Goal: Task Accomplishment & Management: Manage account settings

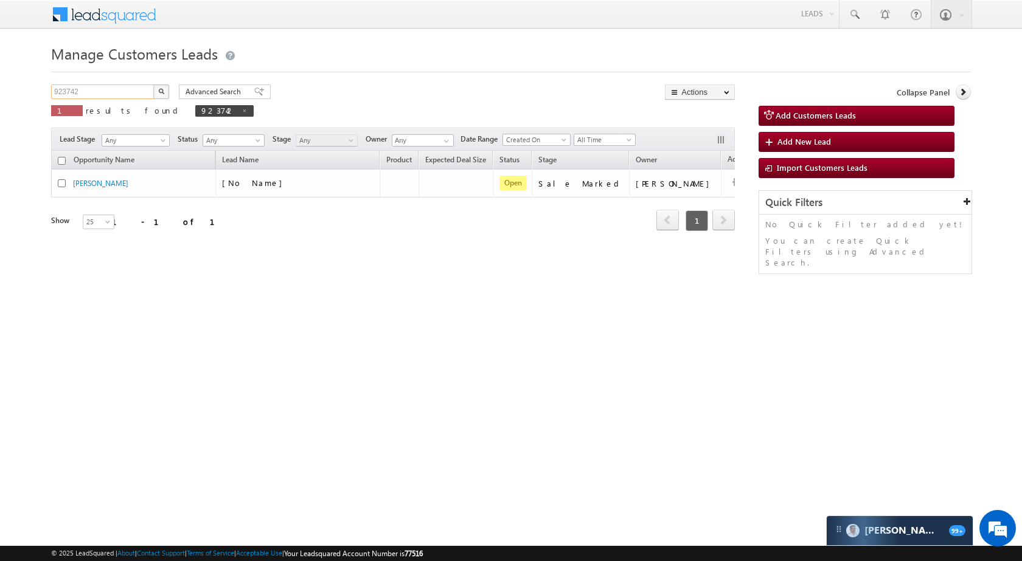
click at [118, 94] on input "923742" at bounding box center [103, 92] width 104 height 15
paste input "36030"
type input "936030"
click at [168, 96] on button "button" at bounding box center [161, 92] width 16 height 15
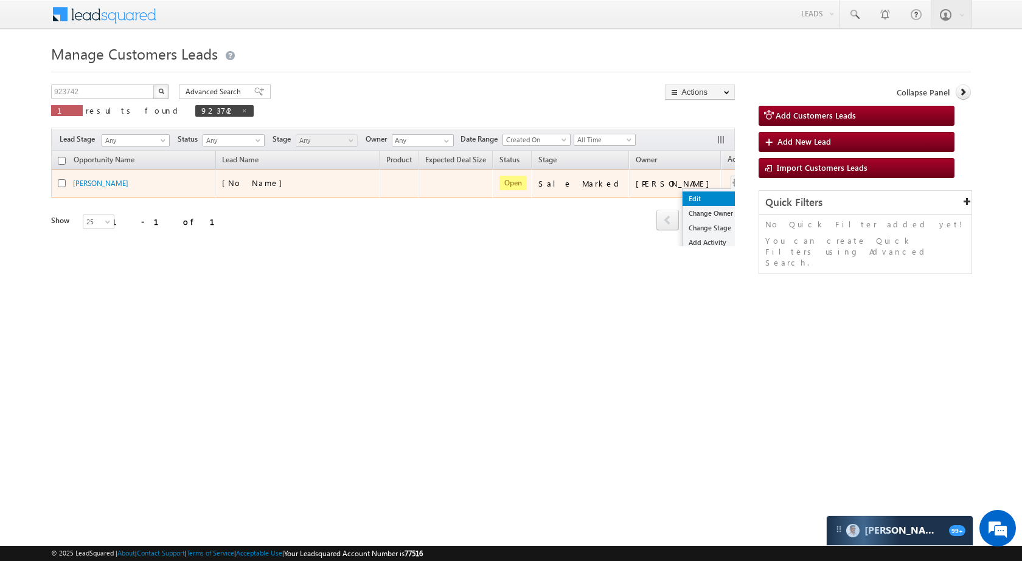
click at [682, 195] on link "Edit" at bounding box center [712, 199] width 61 height 15
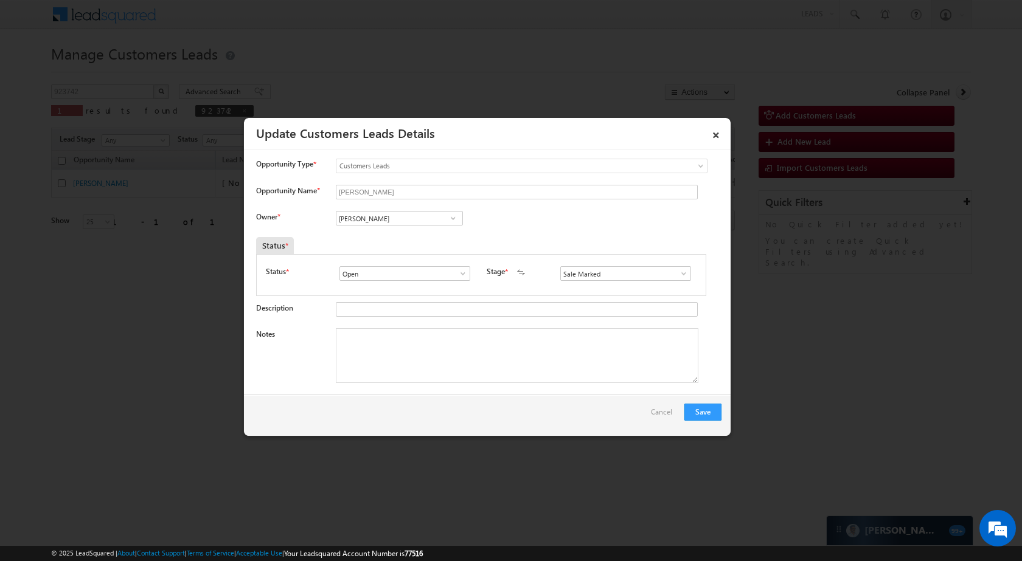
click at [383, 220] on input "Ravinder" at bounding box center [399, 218] width 127 height 15
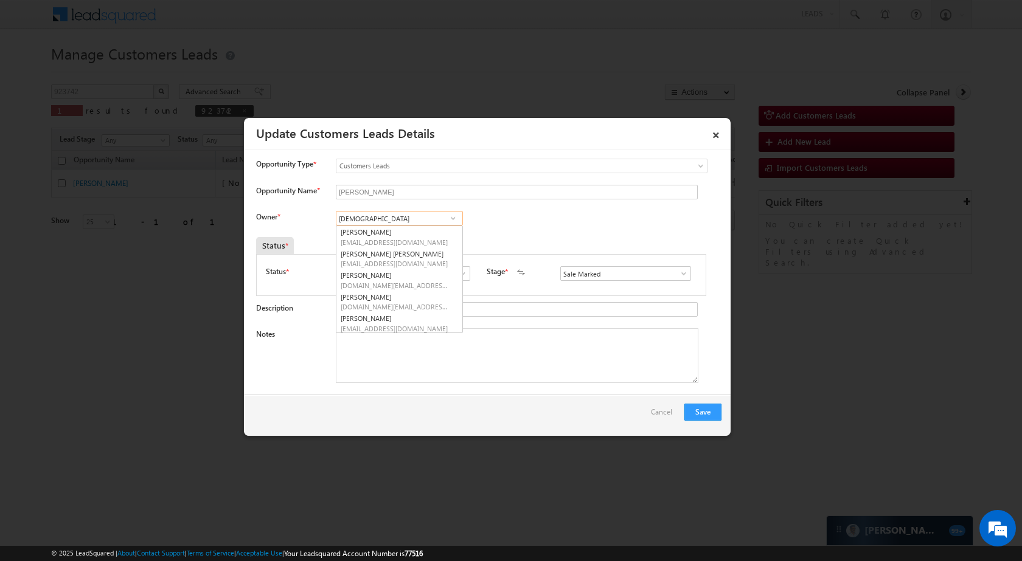
type input "abhi"
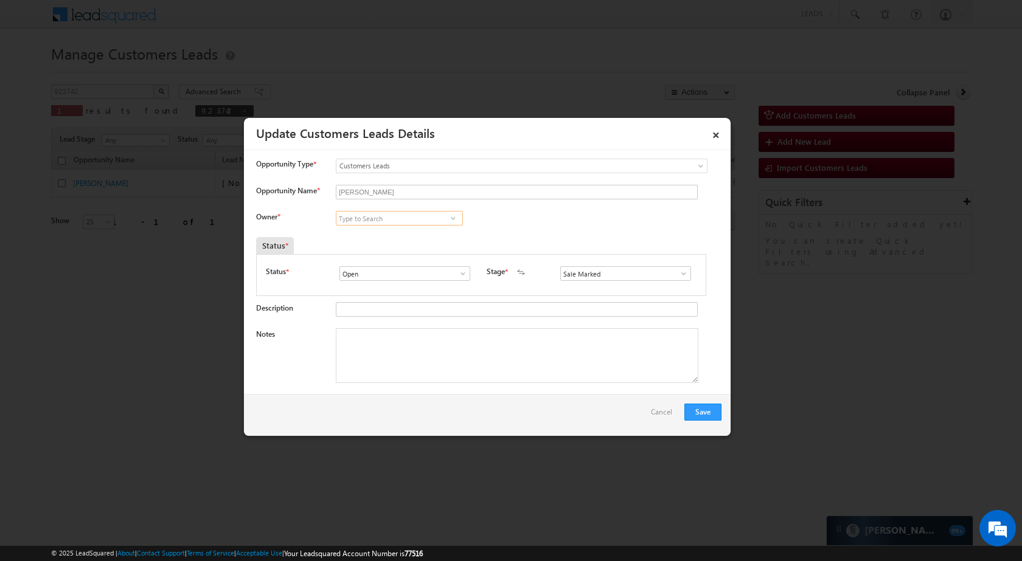
click at [428, 220] on input at bounding box center [399, 218] width 127 height 15
paste input "Abhishek Yadav"
click at [407, 239] on span "abhishek.yadav1@sgrlimited.in" at bounding box center [395, 242] width 109 height 9
type input "Abhishek Yadav"
click at [712, 415] on button "Save" at bounding box center [702, 412] width 37 height 17
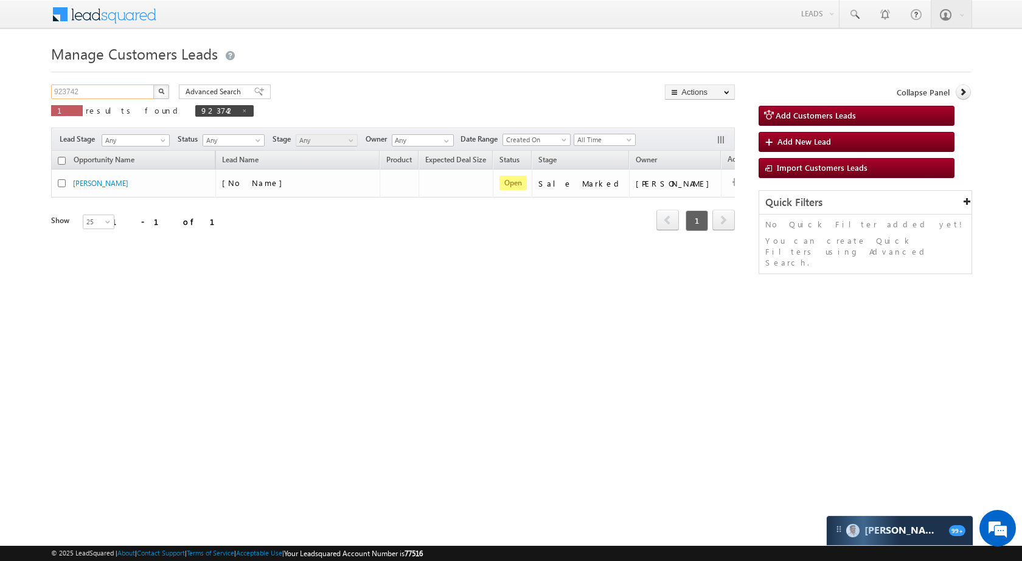
click at [125, 89] on input "923742" at bounding box center [103, 92] width 104 height 15
paste input "894085"
click at [158, 94] on button "button" at bounding box center [161, 92] width 16 height 15
click at [99, 93] on input "894085" at bounding box center [103, 92] width 104 height 15
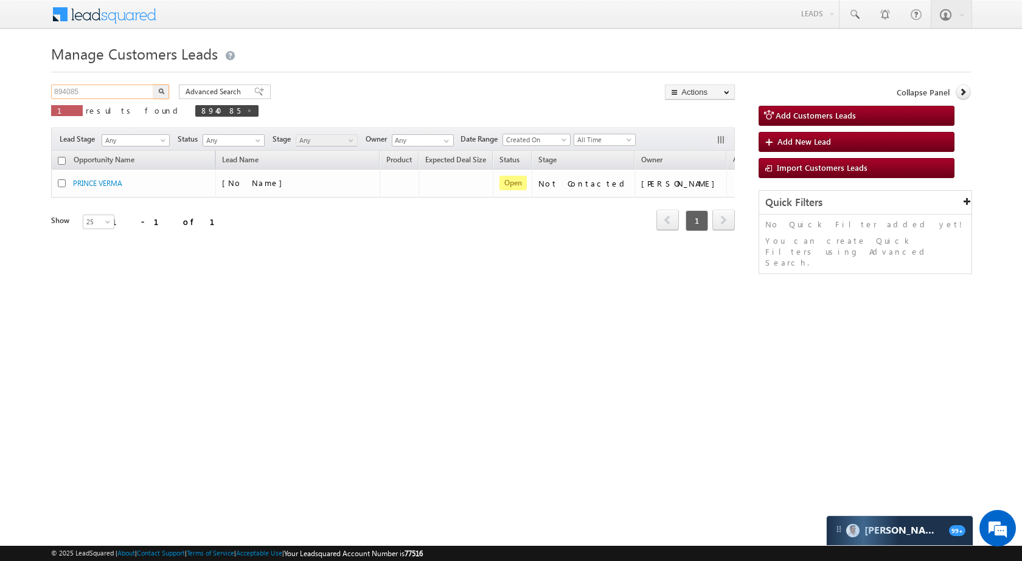
click at [99, 93] on input "894085" at bounding box center [103, 92] width 104 height 15
paste input "911783"
type input "911783"
click at [159, 88] on img "button" at bounding box center [161, 91] width 6 height 6
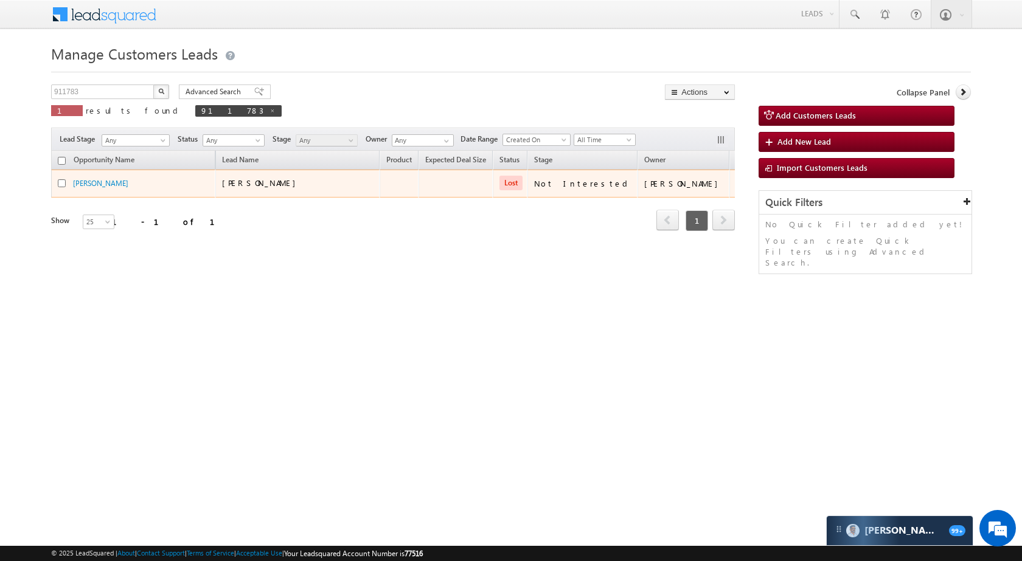
click at [86, 175] on td "ALAM ZUBAIR" at bounding box center [133, 184] width 164 height 28
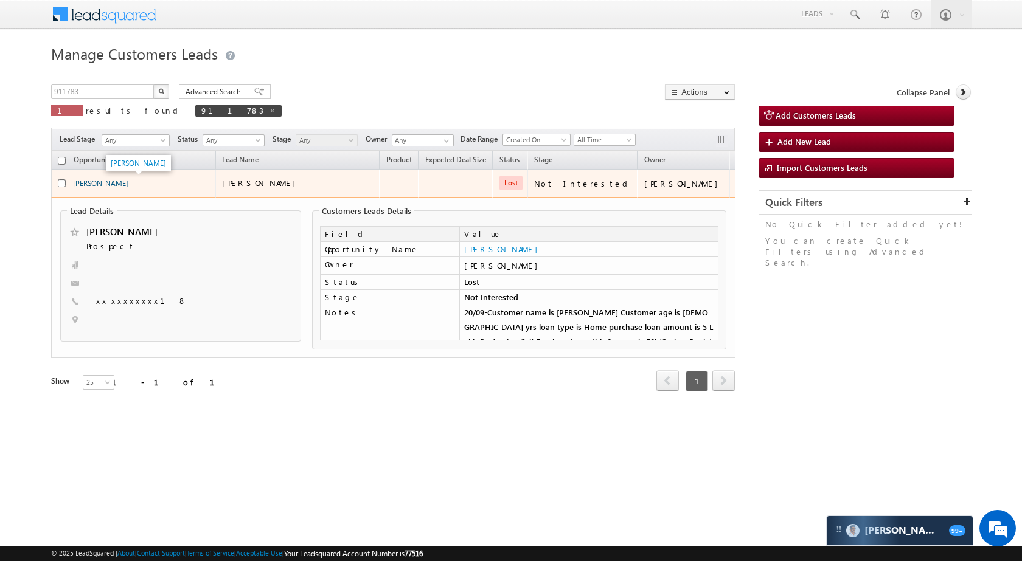
click at [93, 183] on link "ALAM ZUBAIR" at bounding box center [100, 183] width 55 height 9
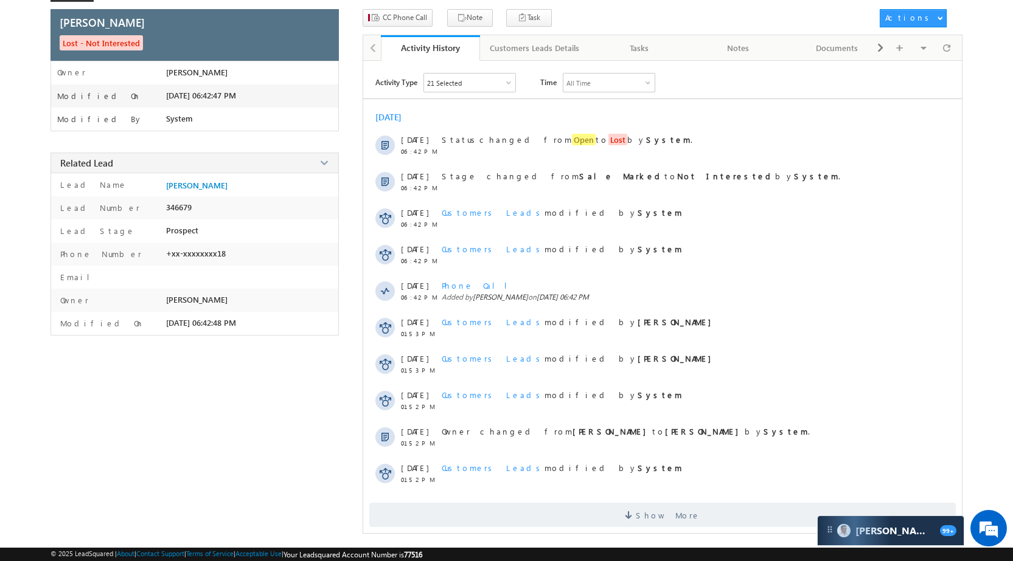
scroll to position [74, 0]
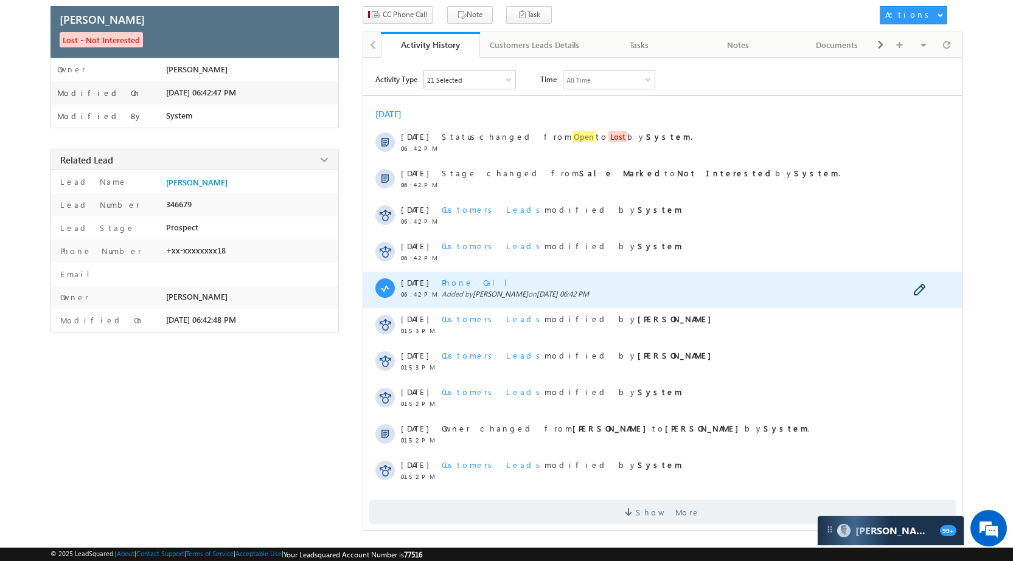
click at [470, 282] on span "Phone Call" at bounding box center [479, 282] width 75 height 10
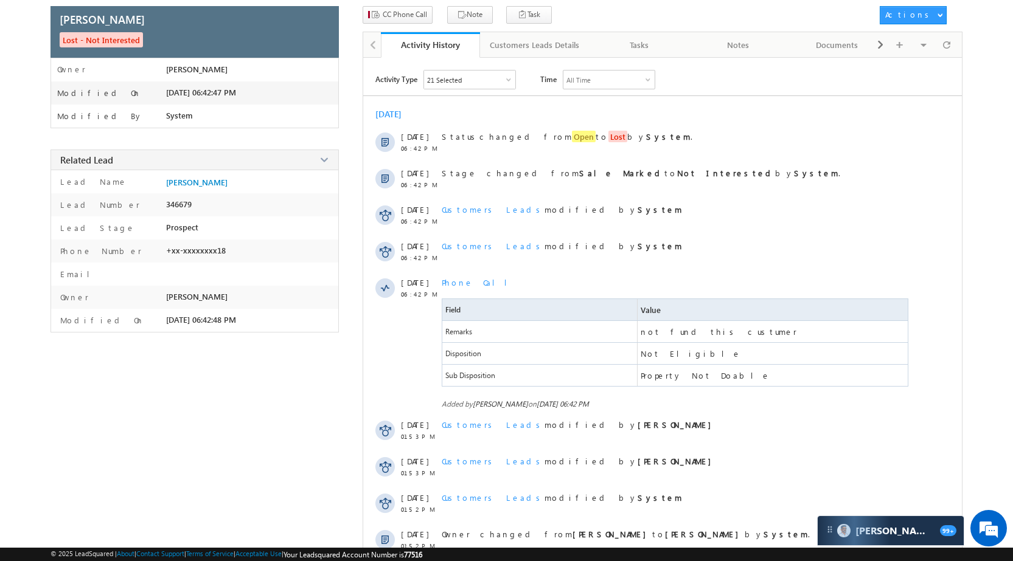
scroll to position [0, 0]
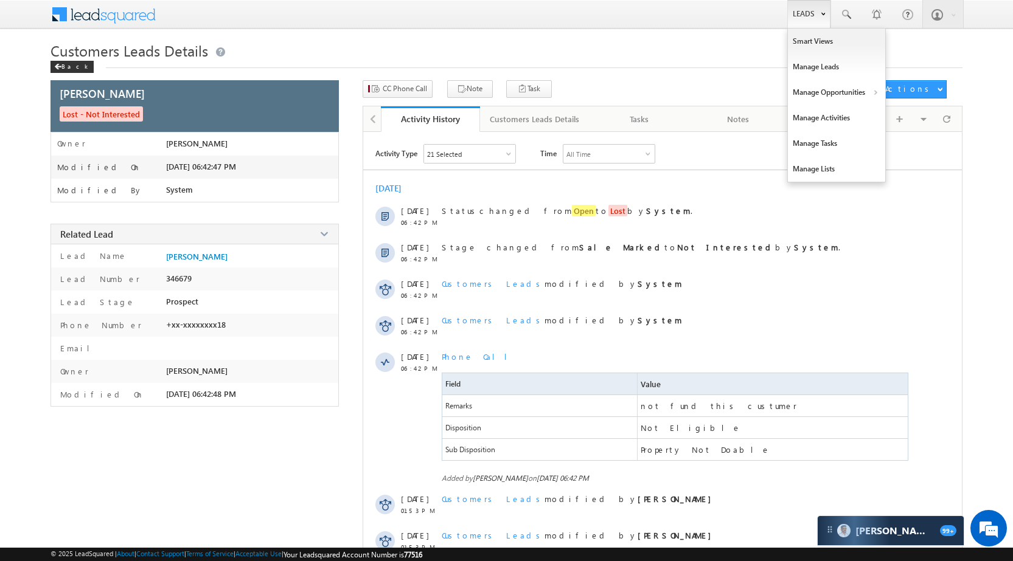
click at [808, 8] on link "Leads" at bounding box center [808, 14] width 43 height 28
click at [858, 91] on link "Manage Opportunities" at bounding box center [836, 93] width 97 height 26
click at [929, 121] on link "Customers Leads" at bounding box center [941, 119] width 111 height 26
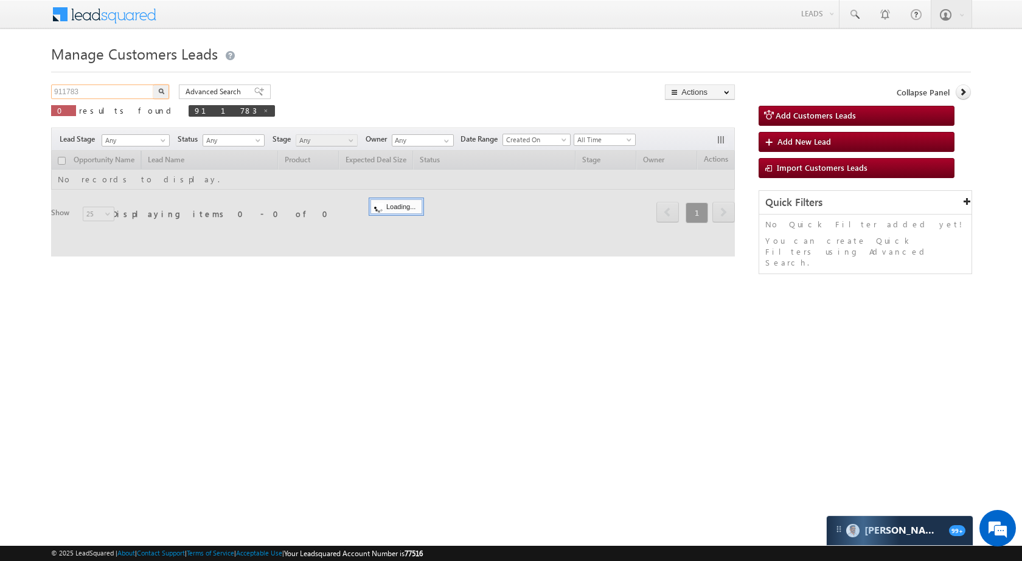
click at [110, 94] on input "911783" at bounding box center [103, 92] width 104 height 15
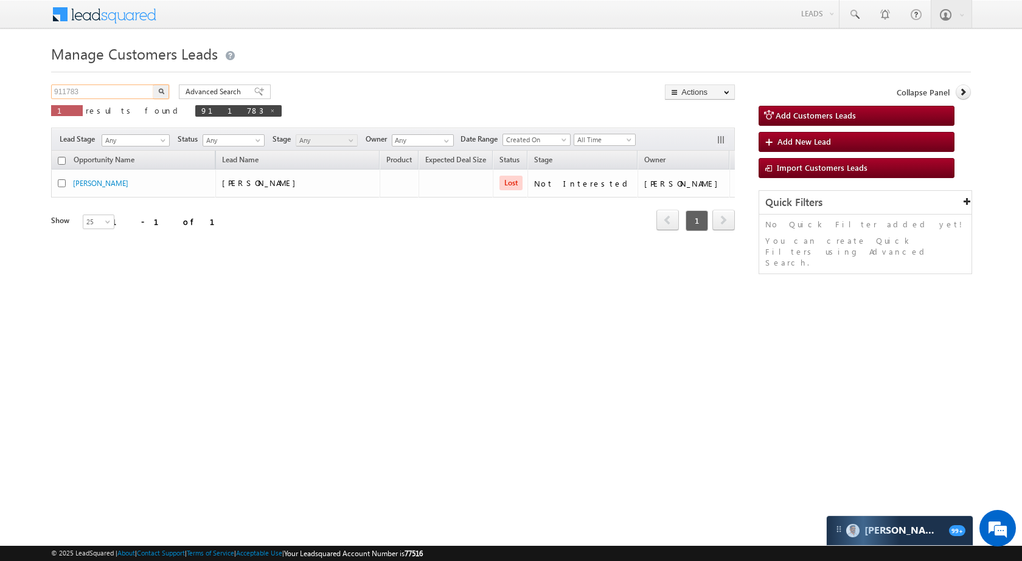
paste input "874161"
click at [157, 95] on button "button" at bounding box center [161, 92] width 16 height 15
click at [137, 89] on input "874161" at bounding box center [103, 92] width 104 height 15
paste input "904655"
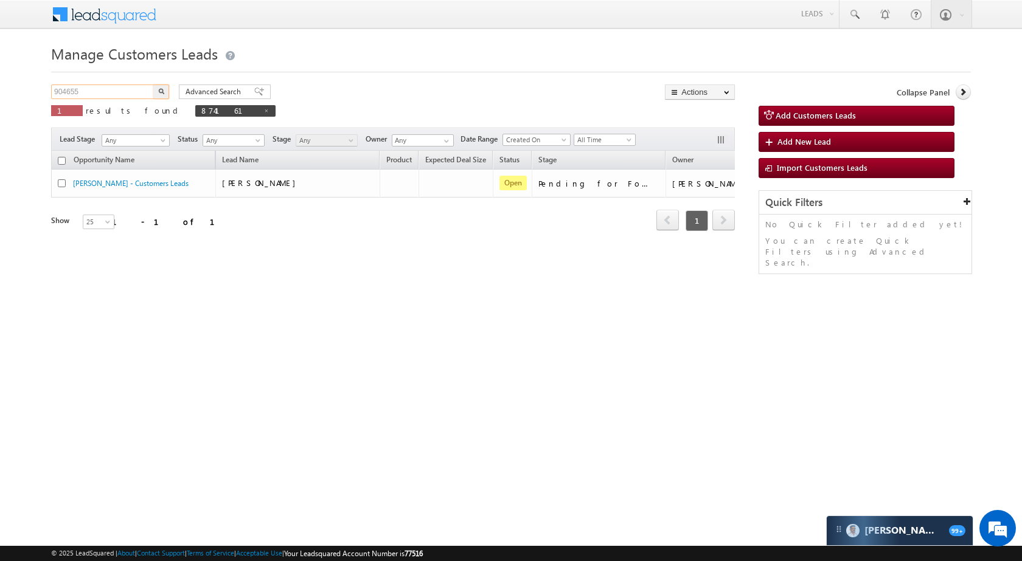
type input "904655"
click at [167, 90] on button "button" at bounding box center [161, 92] width 16 height 15
click at [133, 94] on input "904655" at bounding box center [103, 92] width 104 height 15
paste input "883068"
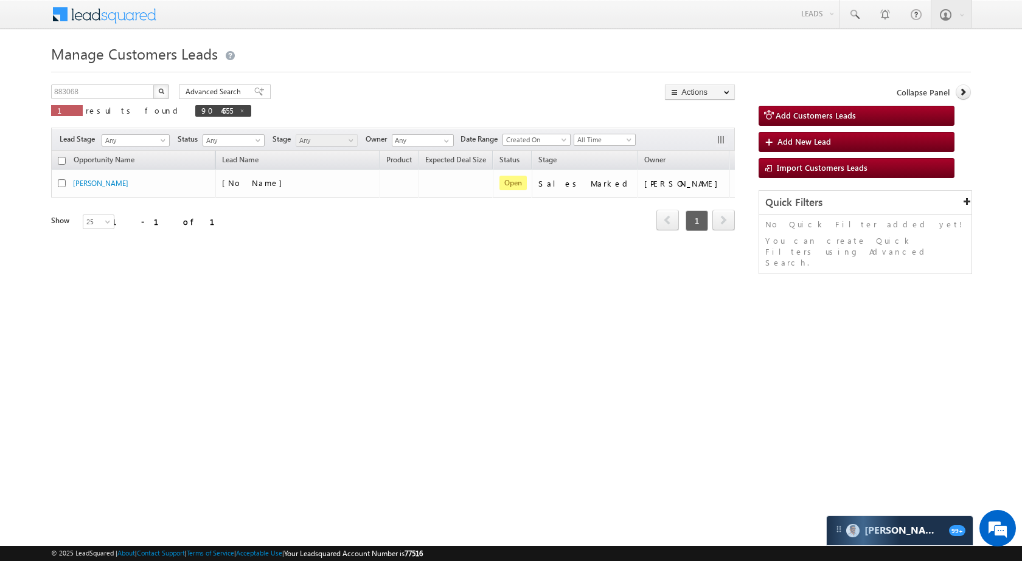
click at [158, 93] on img "button" at bounding box center [161, 91] width 6 height 6
click at [116, 89] on input "883068" at bounding box center [103, 92] width 104 height 15
paste input "915852"
type input "915852"
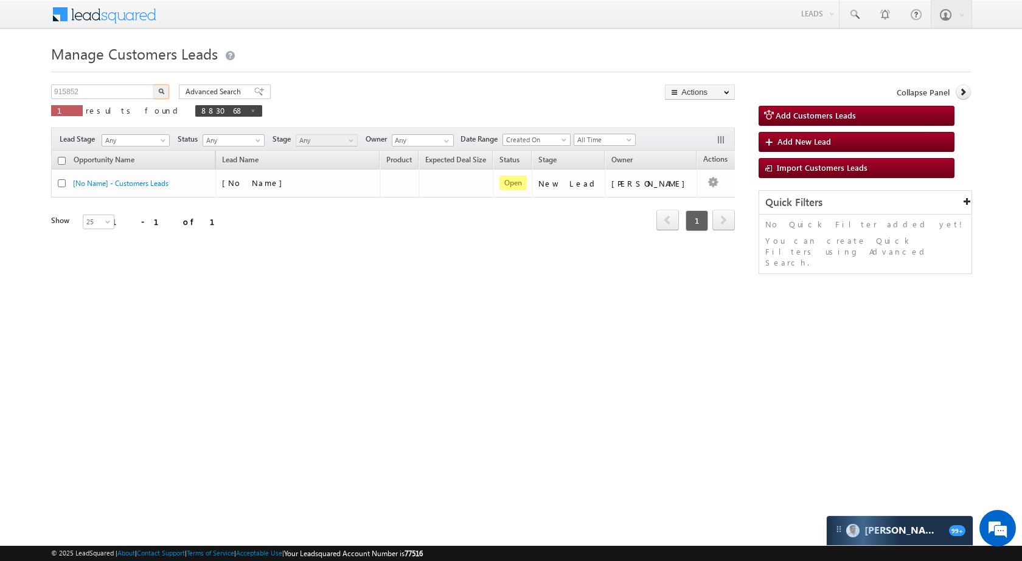
click at [167, 88] on button "button" at bounding box center [161, 92] width 16 height 15
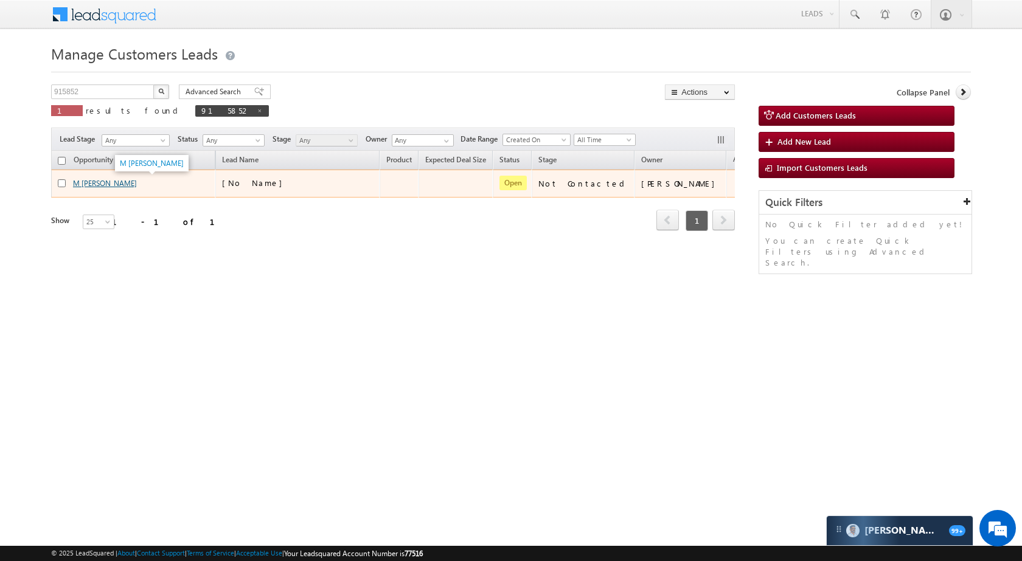
click at [81, 179] on link "M [PERSON_NAME]" at bounding box center [105, 183] width 64 height 9
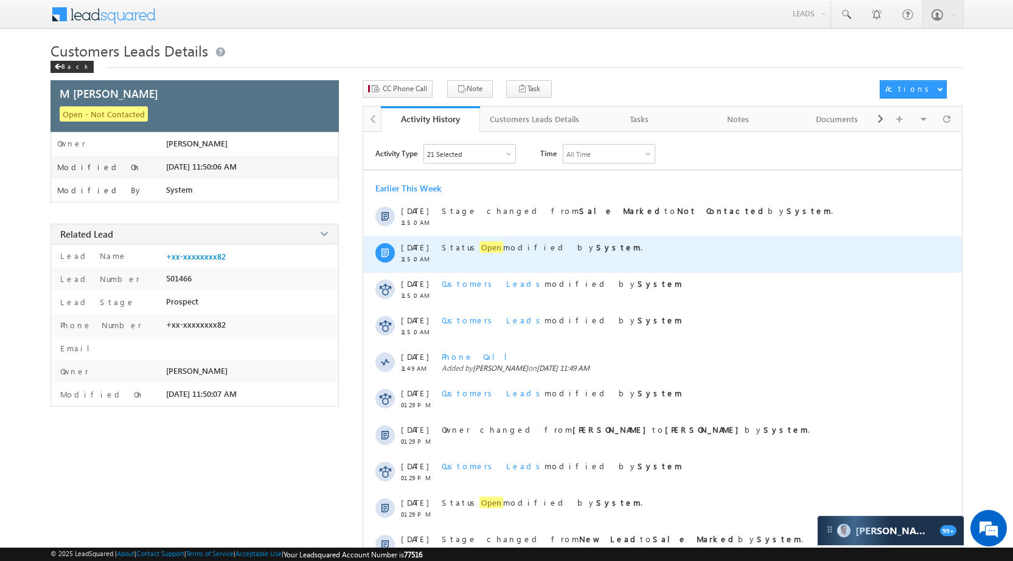
click at [480, 240] on div "Status Open modified by System ." at bounding box center [676, 255] width 469 height 36
click at [479, 249] on span "Open" at bounding box center [491, 247] width 24 height 12
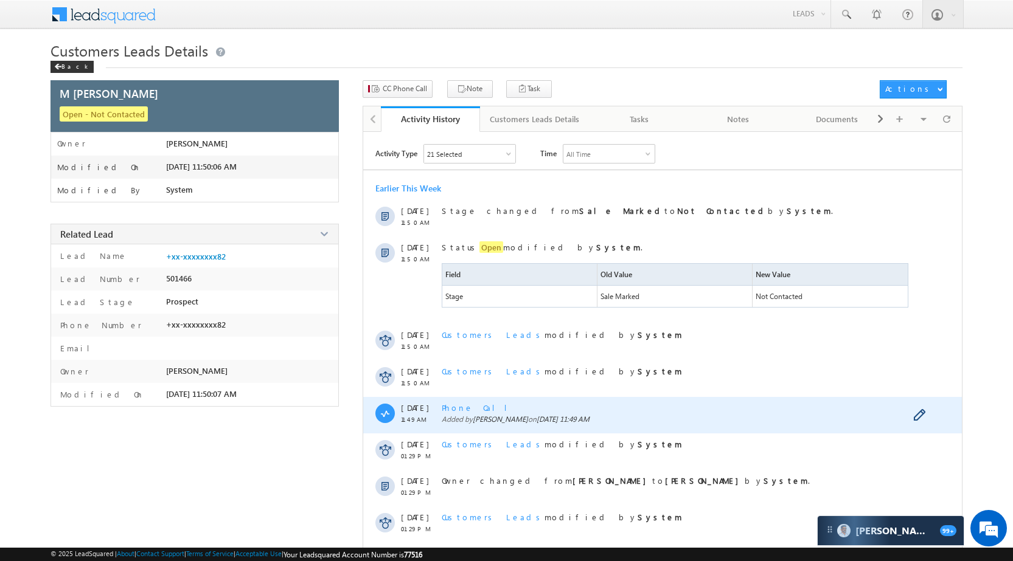
click at [466, 404] on span "Phone Call" at bounding box center [479, 408] width 75 height 10
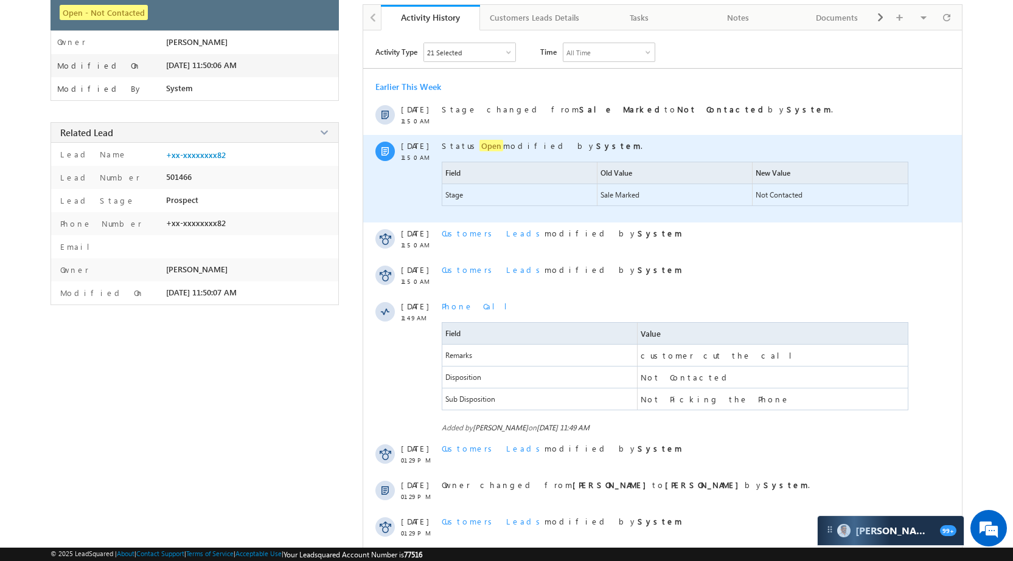
scroll to position [232, 0]
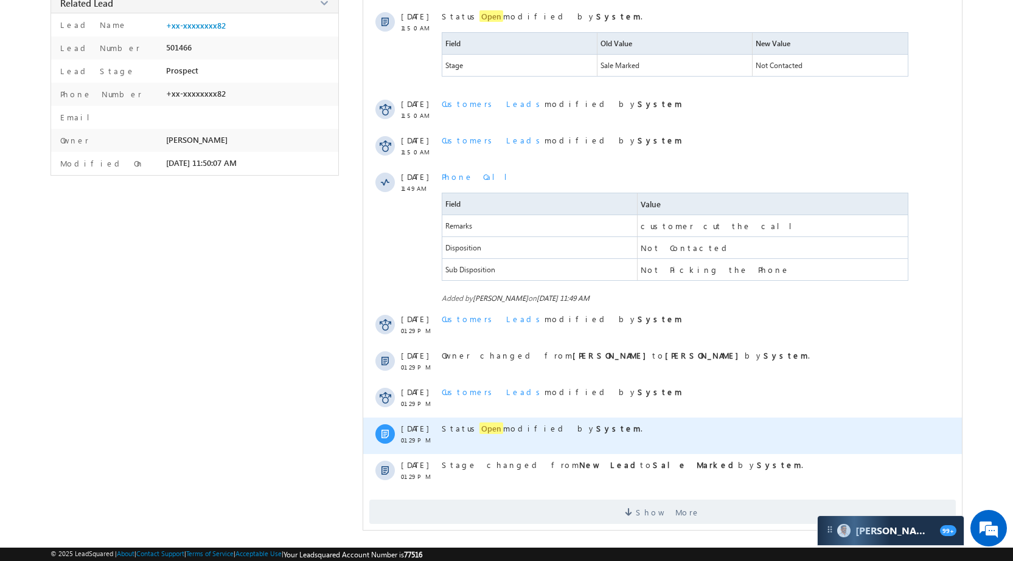
click at [461, 431] on span "Status Open modified by System ." at bounding box center [542, 429] width 201 height 12
click at [473, 422] on div "Status Open modified by System ." at bounding box center [676, 436] width 469 height 36
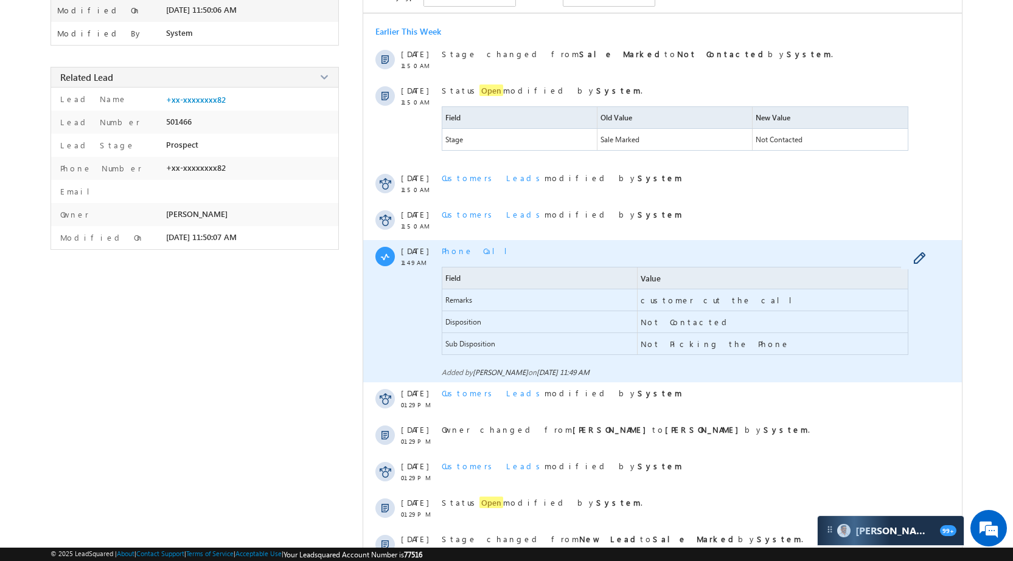
scroll to position [0, 0]
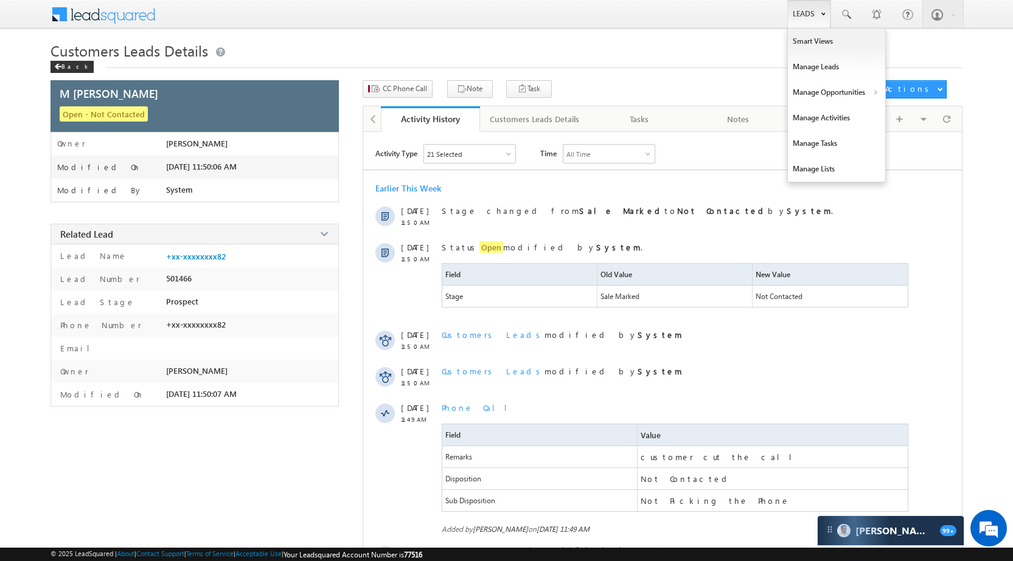
click at [814, 4] on link "Leads" at bounding box center [808, 14] width 43 height 28
click at [840, 92] on link "Manage Opportunities" at bounding box center [836, 93] width 97 height 26
click at [801, 18] on link "Leads" at bounding box center [808, 14] width 43 height 28
click at [845, 90] on link "Manage Opportunities" at bounding box center [836, 93] width 97 height 26
click at [919, 117] on link "Customers Leads" at bounding box center [941, 119] width 111 height 26
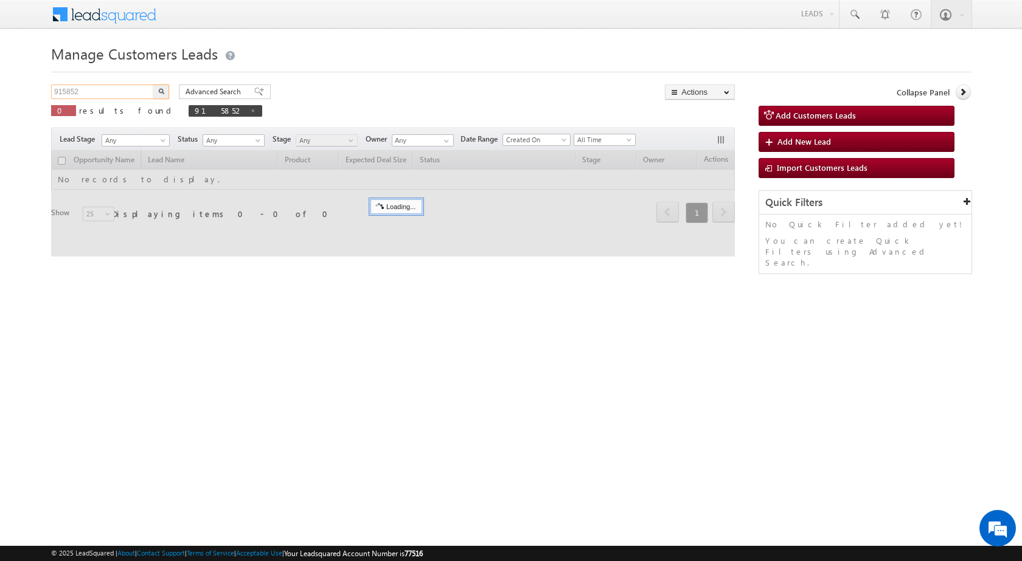
click at [125, 92] on input "915852" at bounding box center [103, 92] width 104 height 15
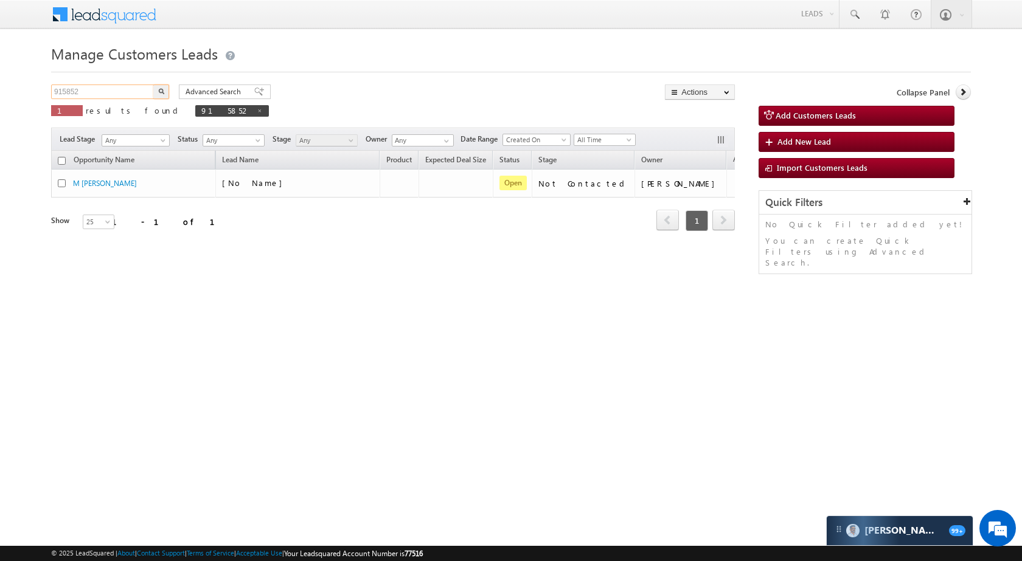
paste input "244"
click at [159, 95] on button "button" at bounding box center [161, 92] width 16 height 15
click at [127, 88] on input "915244" at bounding box center [103, 92] width 104 height 15
paste input "42305"
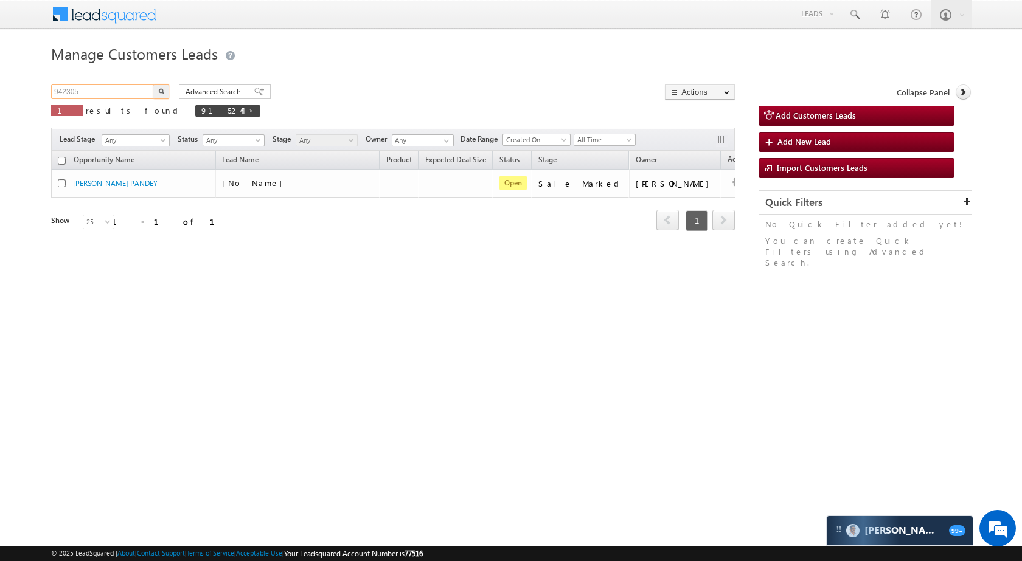
type input "942305"
click at [163, 89] on img "button" at bounding box center [161, 91] width 6 height 6
